Goal: Task Accomplishment & Management: Use online tool/utility

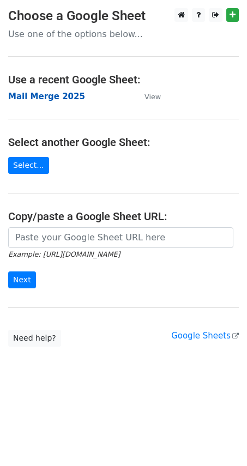
click at [50, 97] on strong "Mail Merge 2025" at bounding box center [46, 97] width 77 height 10
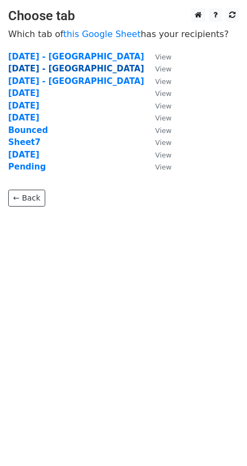
click at [45, 67] on strong "20.8.2025 - Kolkata" at bounding box center [76, 69] width 136 height 10
